Goal: Transaction & Acquisition: Obtain resource

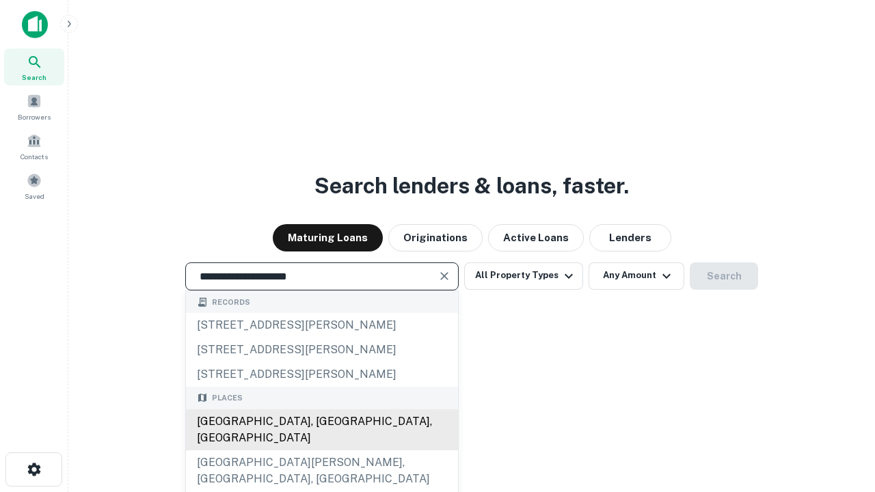
click at [321, 451] on div "[GEOGRAPHIC_DATA], [GEOGRAPHIC_DATA], [GEOGRAPHIC_DATA]" at bounding box center [322, 430] width 272 height 41
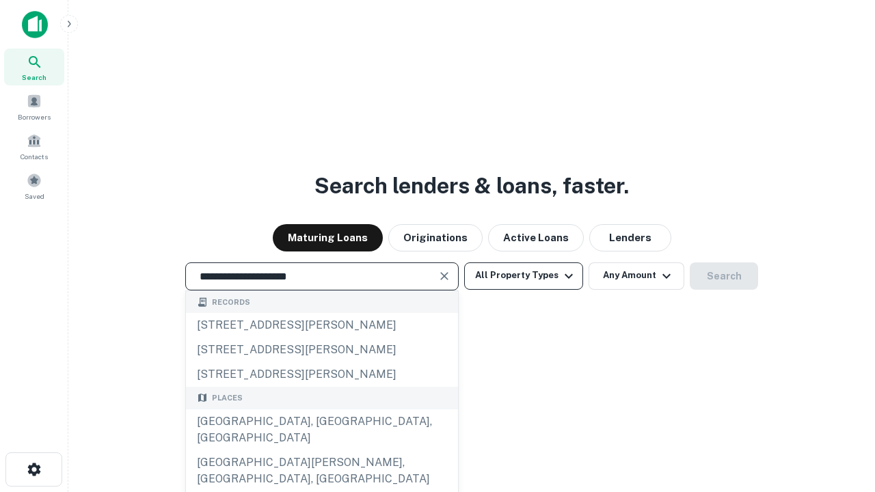
type input "**********"
click at [524, 276] on button "All Property Types" at bounding box center [523, 276] width 119 height 27
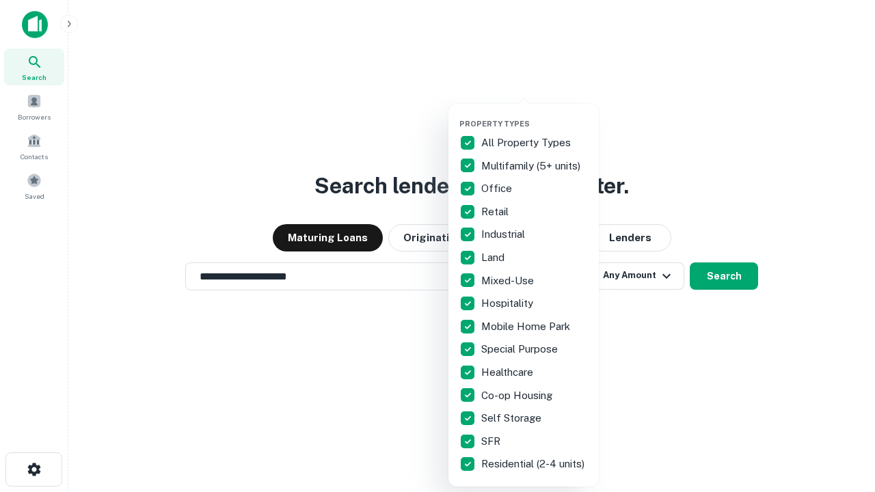
click at [535, 115] on button "button" at bounding box center [535, 115] width 150 height 1
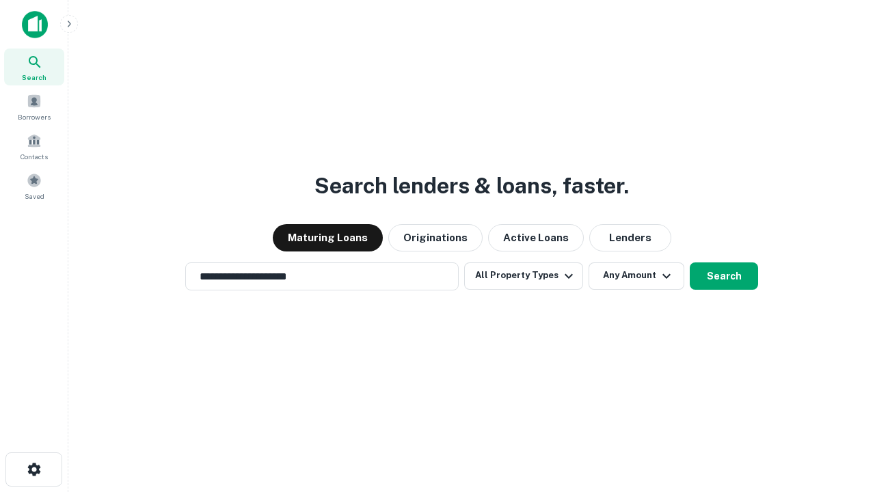
scroll to position [21, 0]
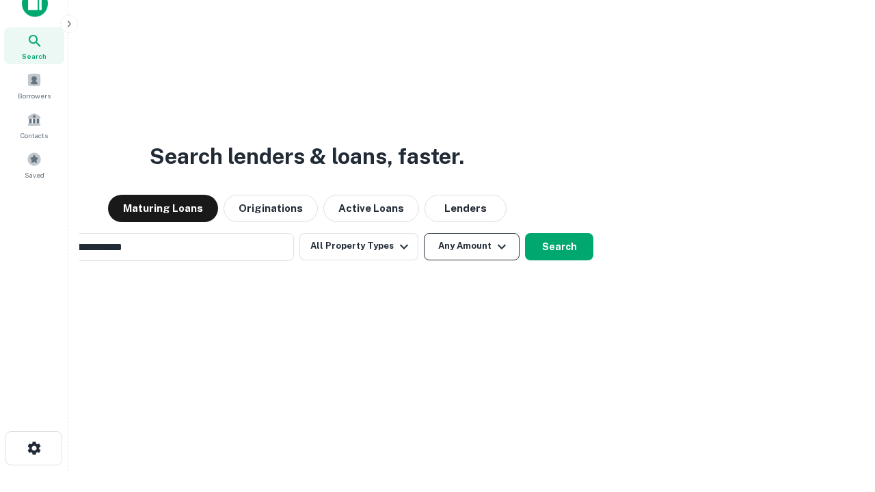
click at [424, 233] on button "Any Amount" at bounding box center [472, 246] width 96 height 27
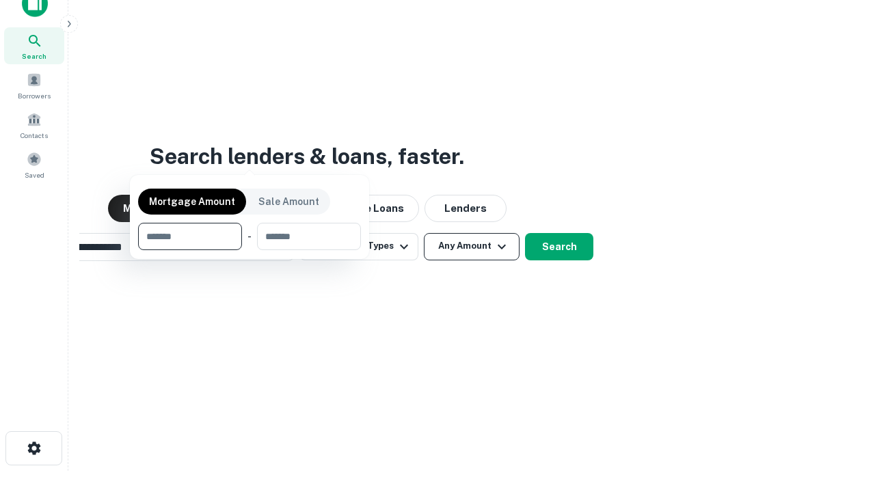
scroll to position [98, 387]
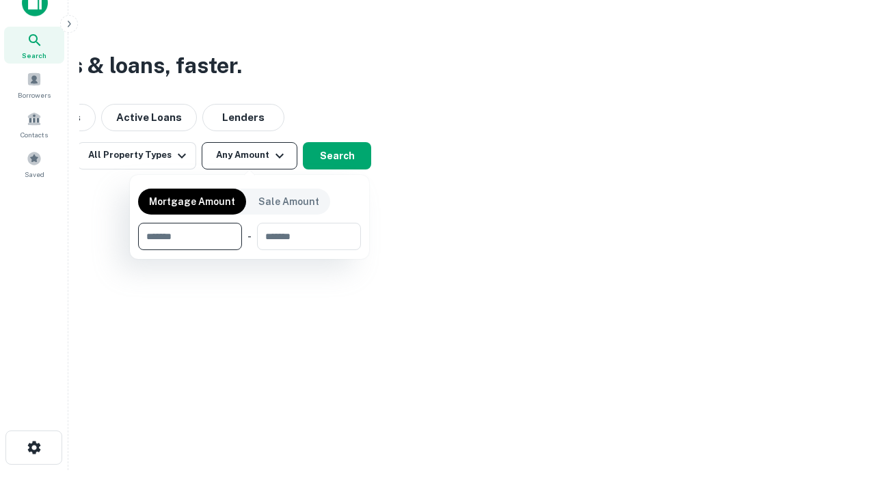
type input "*******"
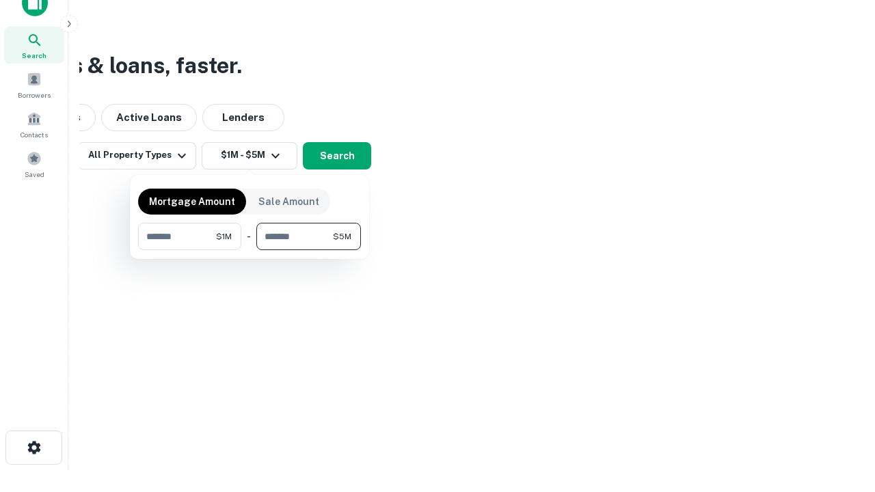
type input "*******"
click at [250, 250] on button "button" at bounding box center [249, 250] width 223 height 1
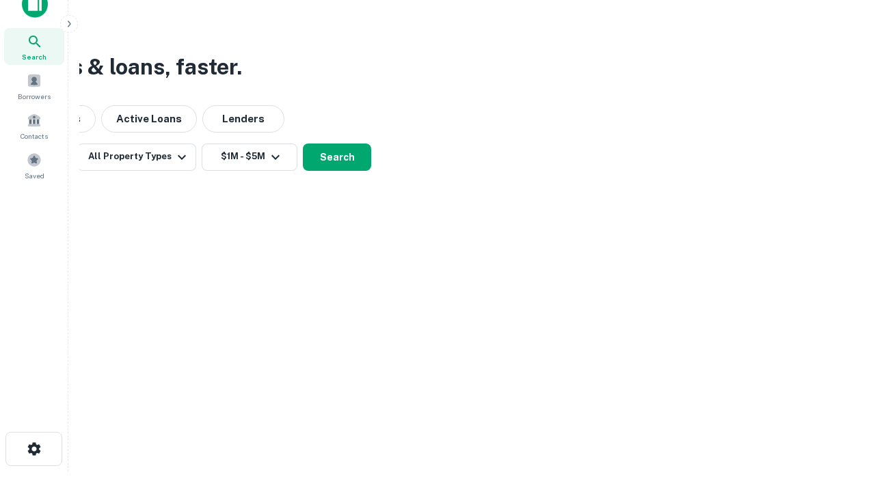
scroll to position [8, 252]
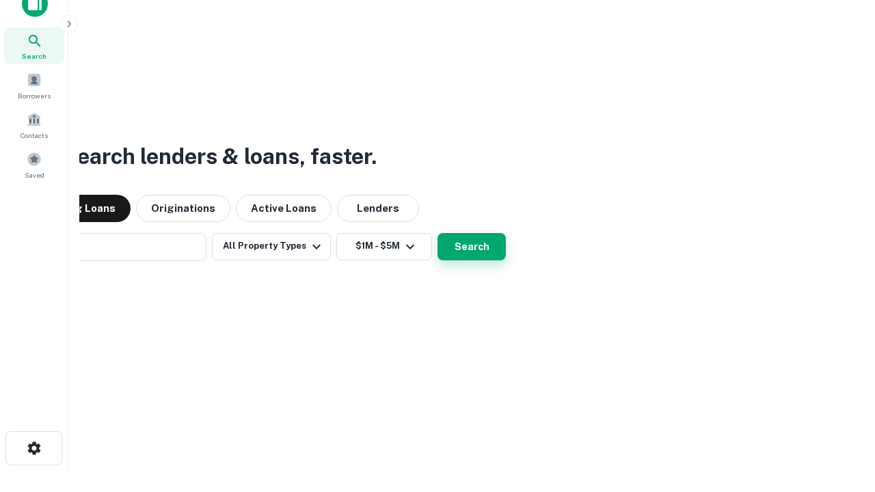
click at [438, 233] on button "Search" at bounding box center [472, 246] width 68 height 27
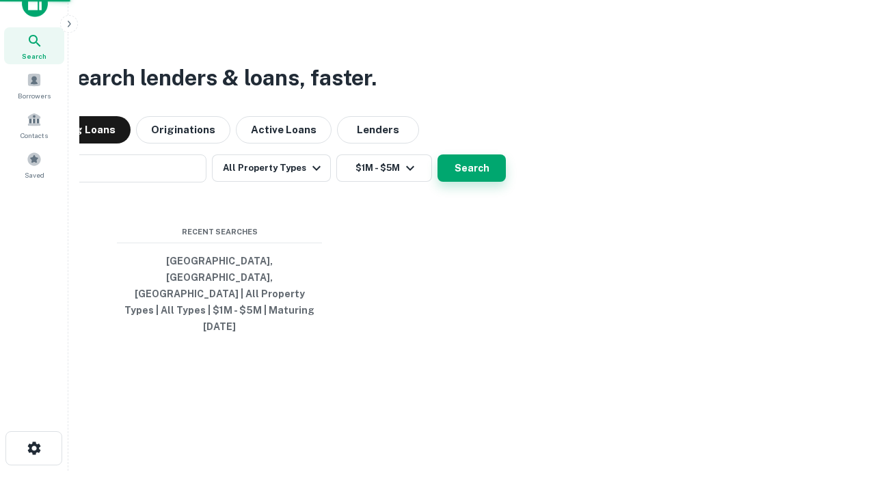
scroll to position [36, 387]
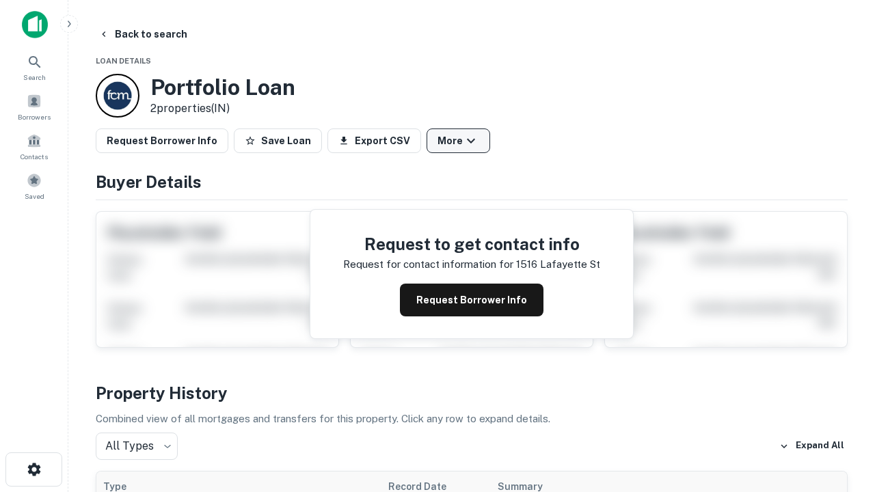
click at [458, 141] on button "More" at bounding box center [459, 141] width 64 height 25
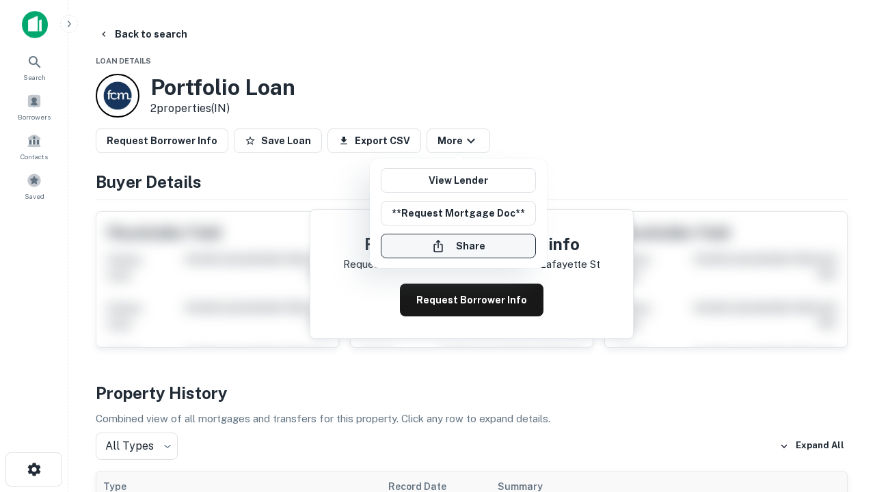
click at [458, 246] on button "Share" at bounding box center [458, 246] width 155 height 25
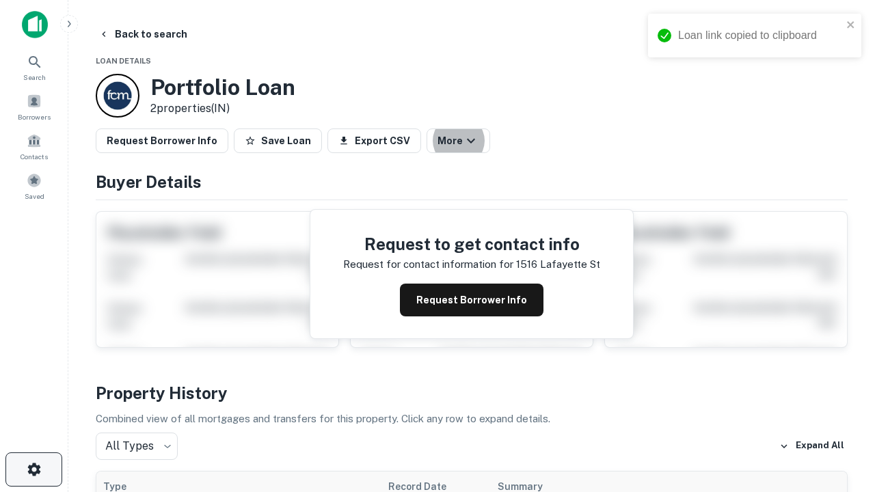
click at [34, 470] on icon "button" at bounding box center [34, 470] width 16 height 16
